Goal: Task Accomplishment & Management: Manage account settings

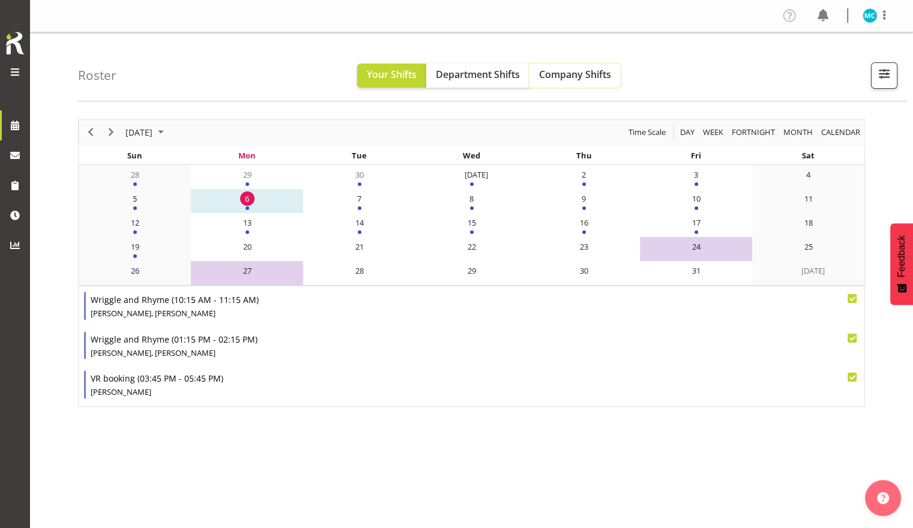
click at [347, 70] on span "Company Shifts" at bounding box center [575, 74] width 72 height 13
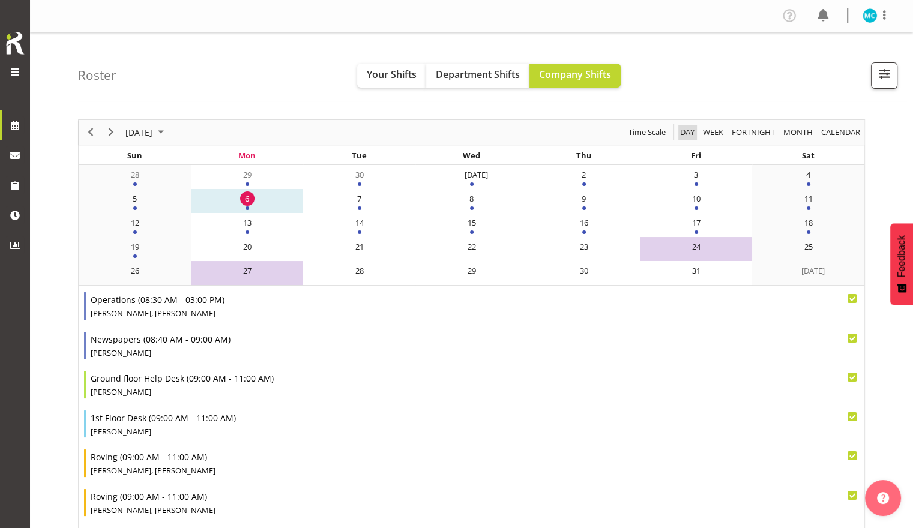
click at [347, 132] on span "Day" at bounding box center [687, 132] width 17 height 15
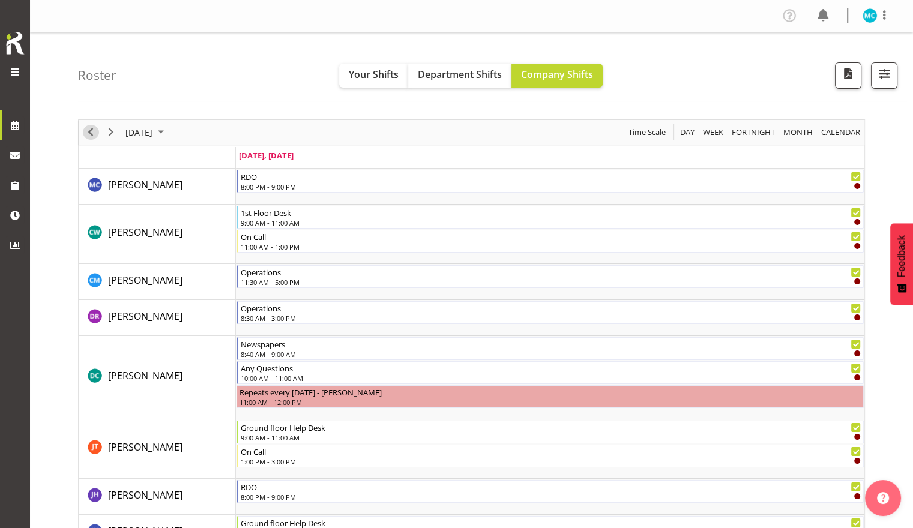
click at [92, 134] on span "Previous" at bounding box center [90, 132] width 14 height 15
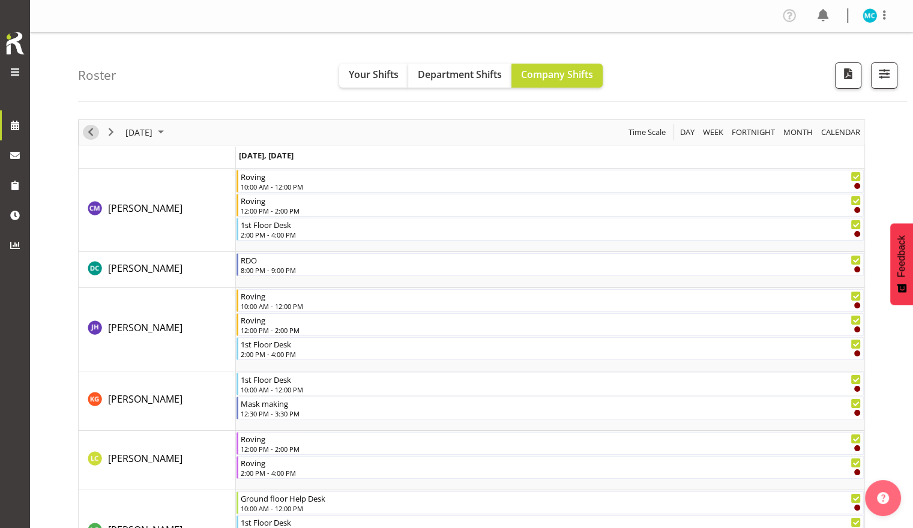
click at [92, 134] on span "Previous" at bounding box center [90, 132] width 14 height 15
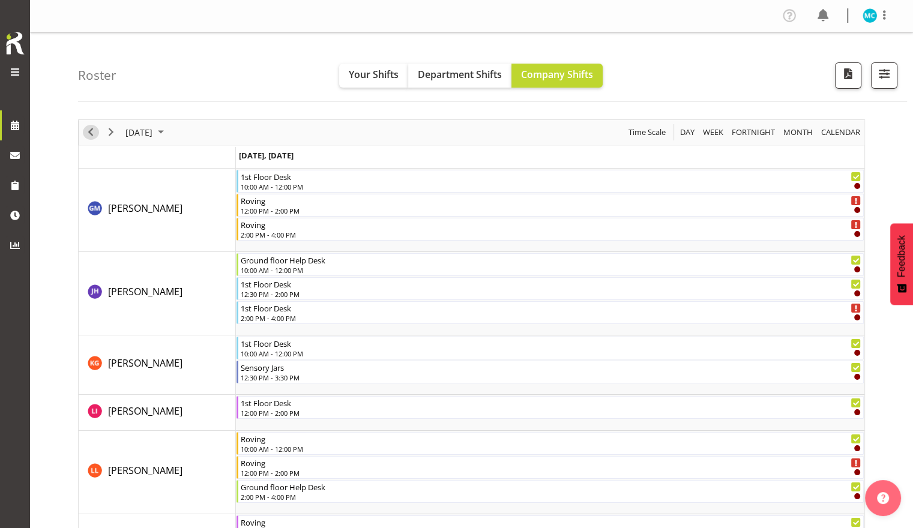
click at [92, 134] on span "Previous" at bounding box center [90, 132] width 14 height 15
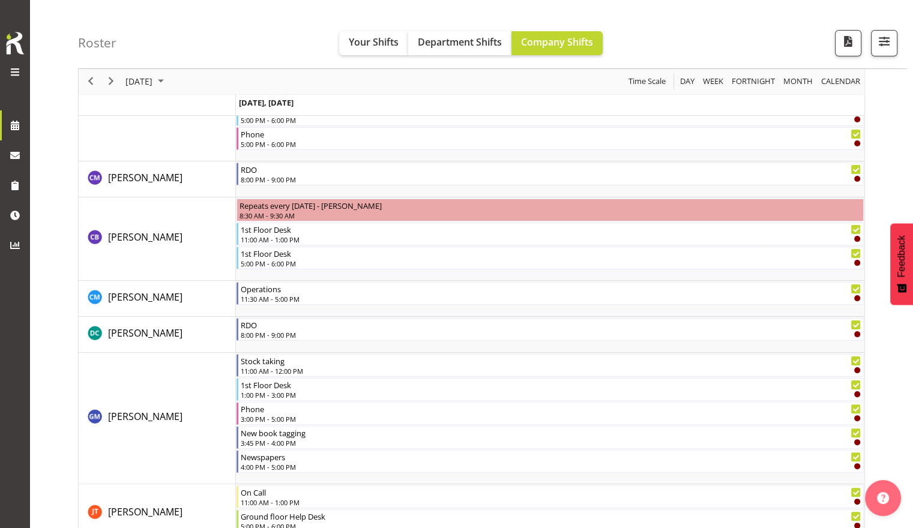
scroll to position [180, 0]
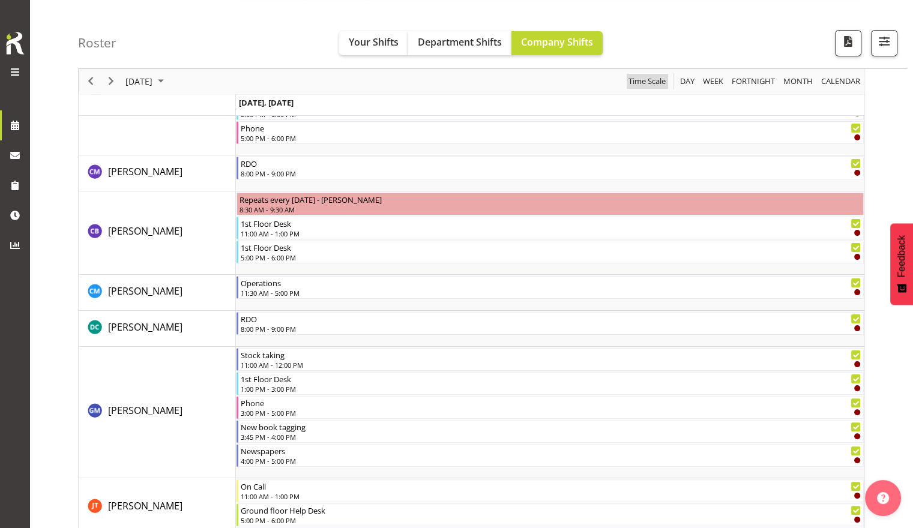
click at [347, 82] on span "Time Scale" at bounding box center [647, 81] width 40 height 15
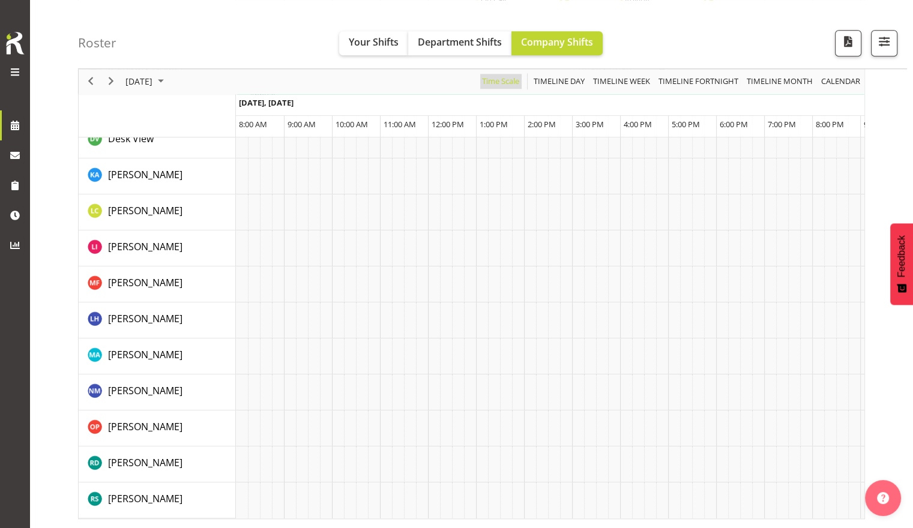
scroll to position [878, 0]
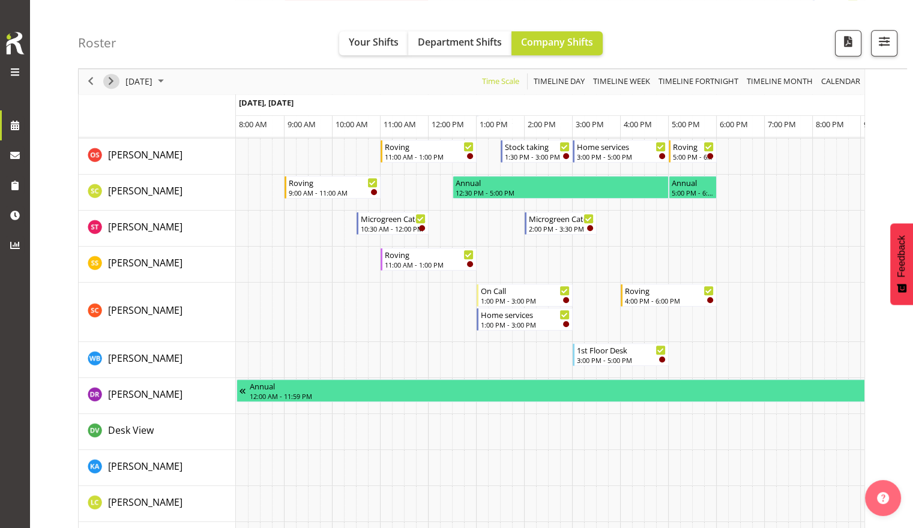
click at [110, 82] on span "Next" at bounding box center [111, 81] width 14 height 15
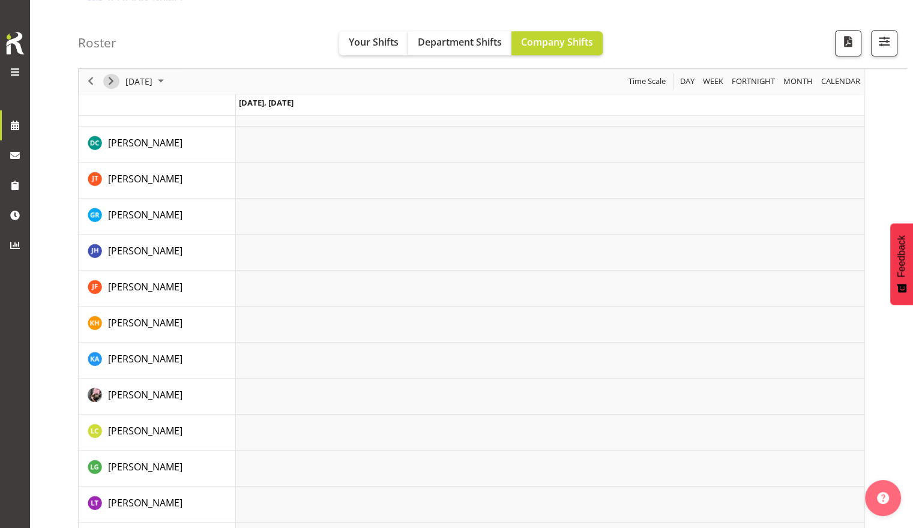
click at [110, 82] on span "Next" at bounding box center [111, 81] width 14 height 15
click at [114, 85] on span "Next" at bounding box center [111, 81] width 14 height 15
